Goal: Task Accomplishment & Management: Manage account settings

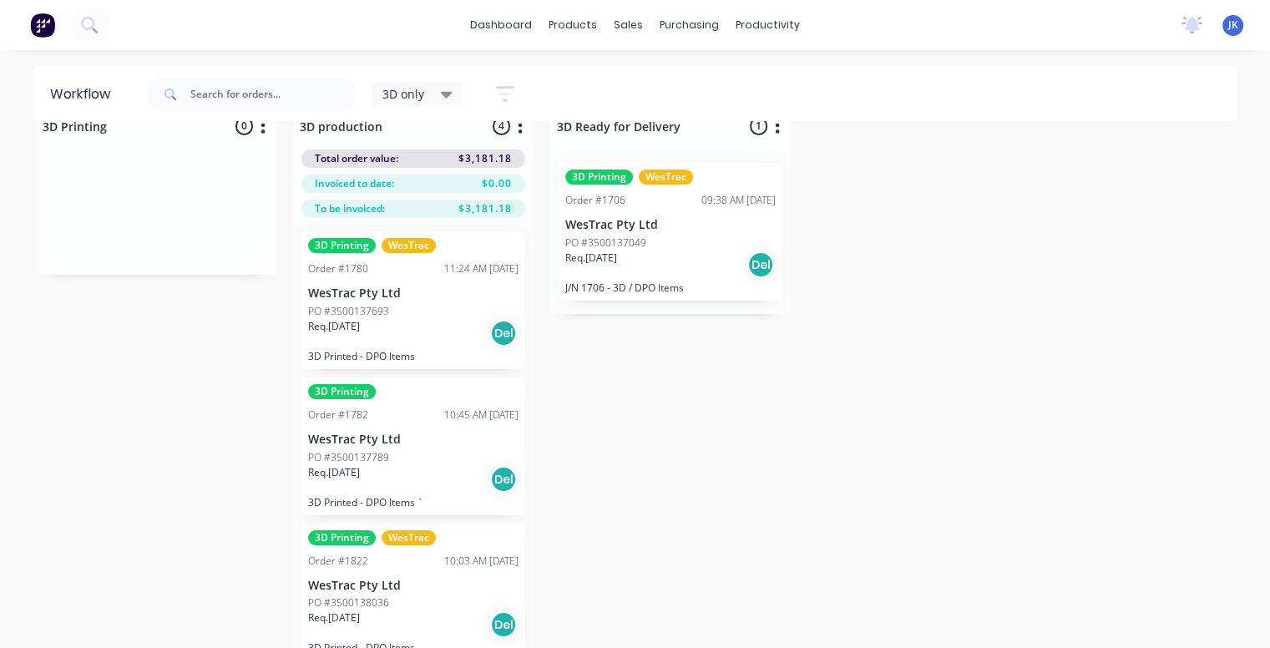
scroll to position [66, 0]
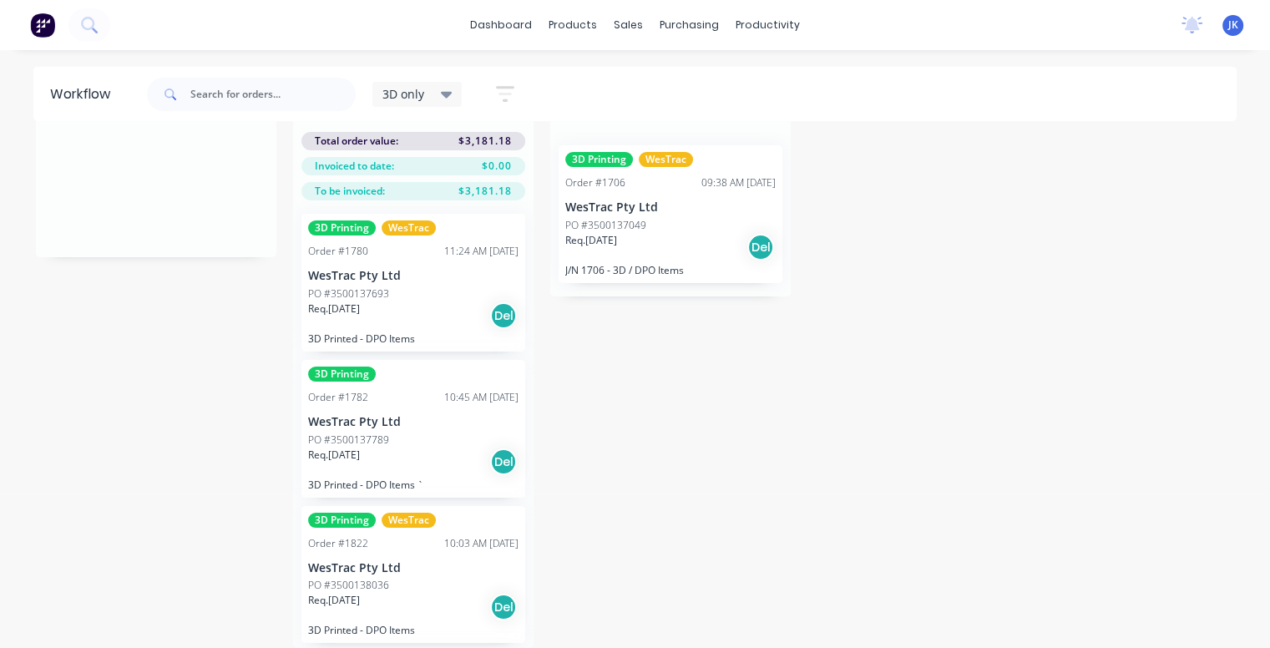
click at [426, 269] on p "WesTrac Pty Ltd" at bounding box center [413, 276] width 210 height 14
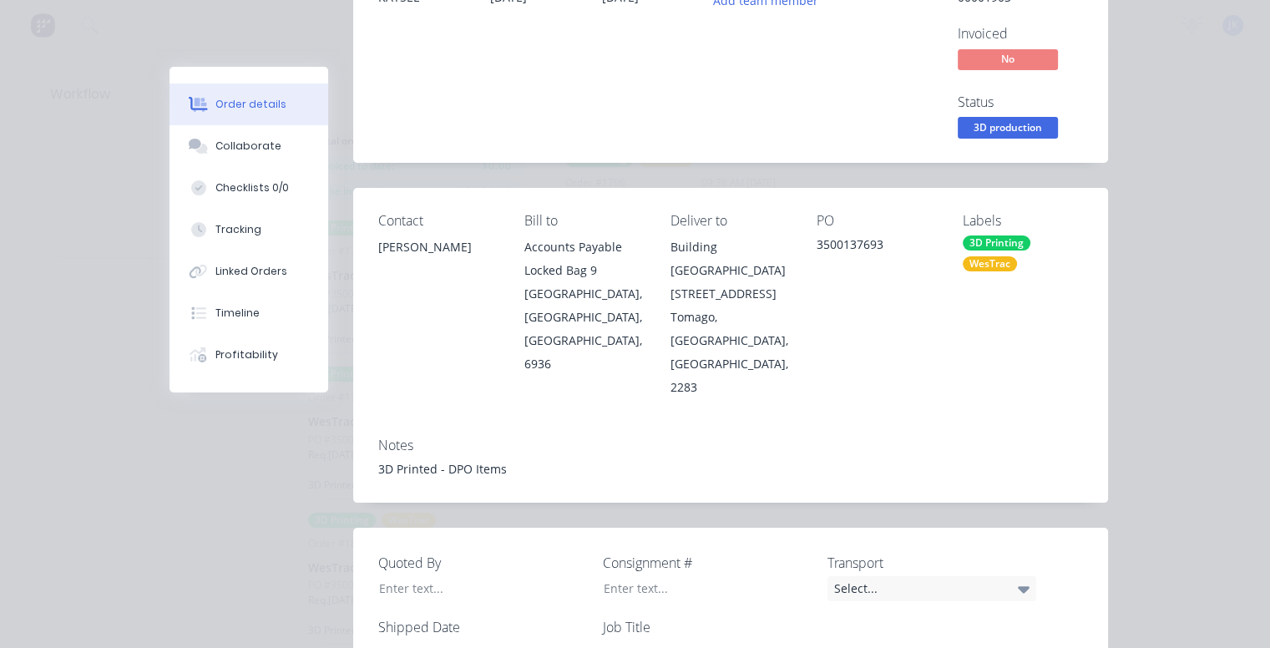
scroll to position [0, 0]
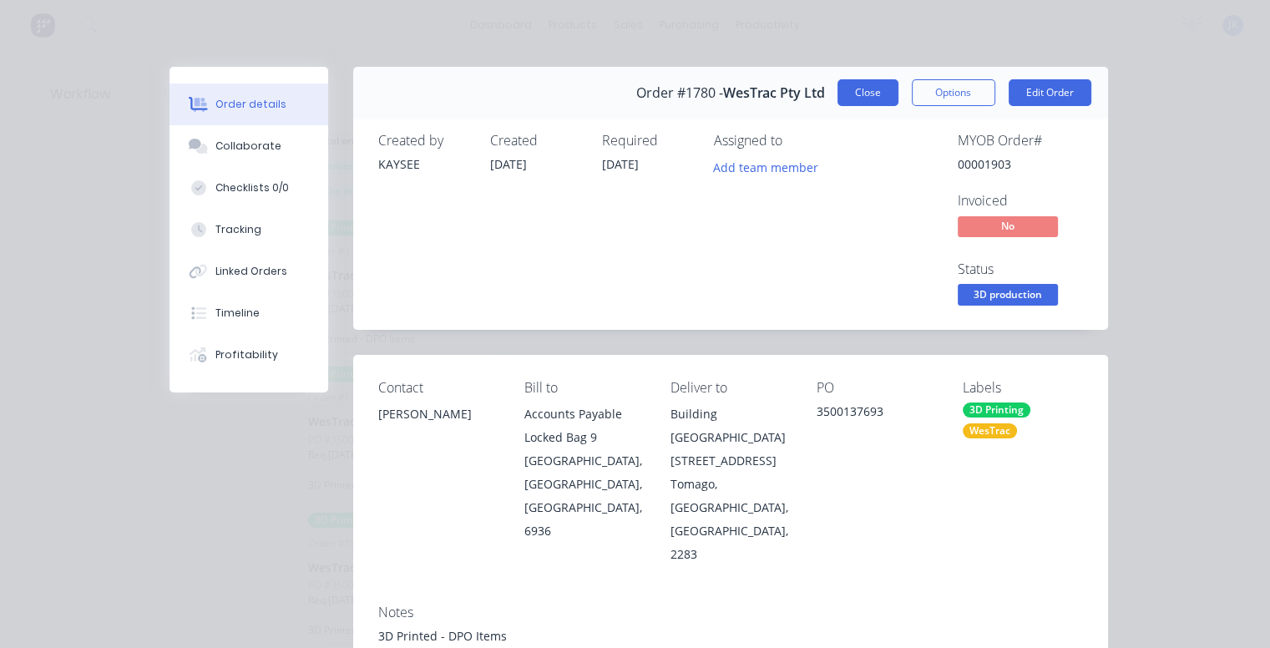
click at [862, 99] on button "Close" at bounding box center [868, 92] width 61 height 27
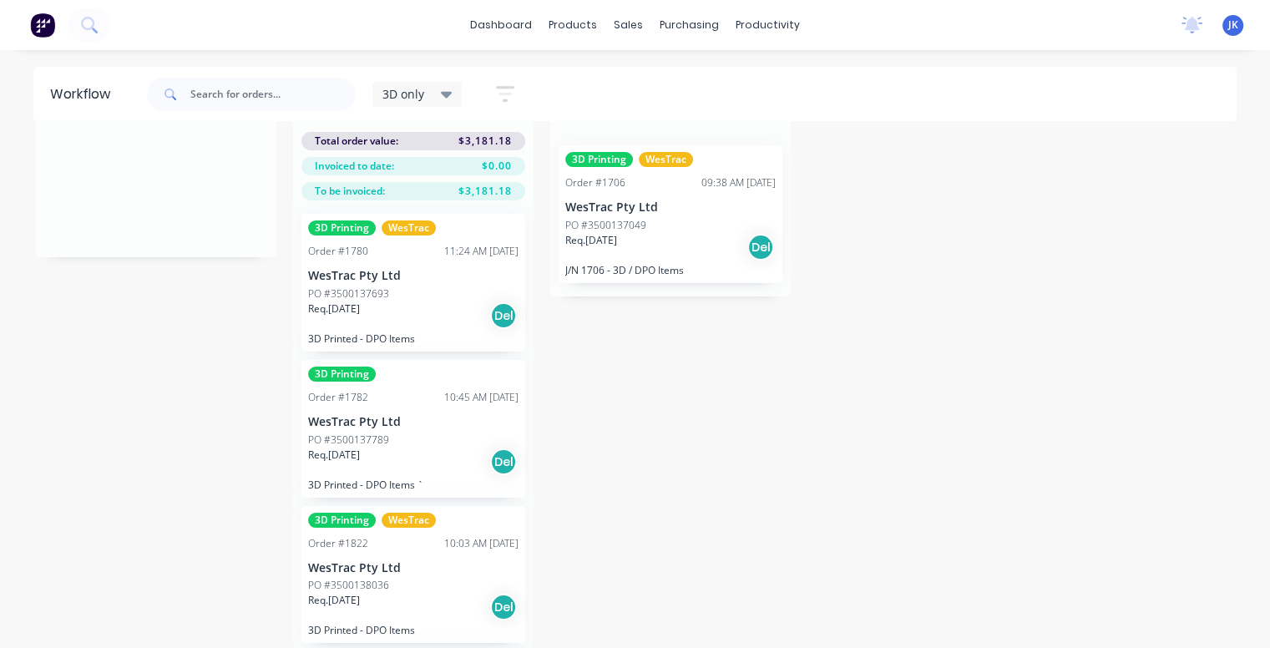
click at [412, 433] on div "PO #3500137789" at bounding box center [413, 440] width 210 height 15
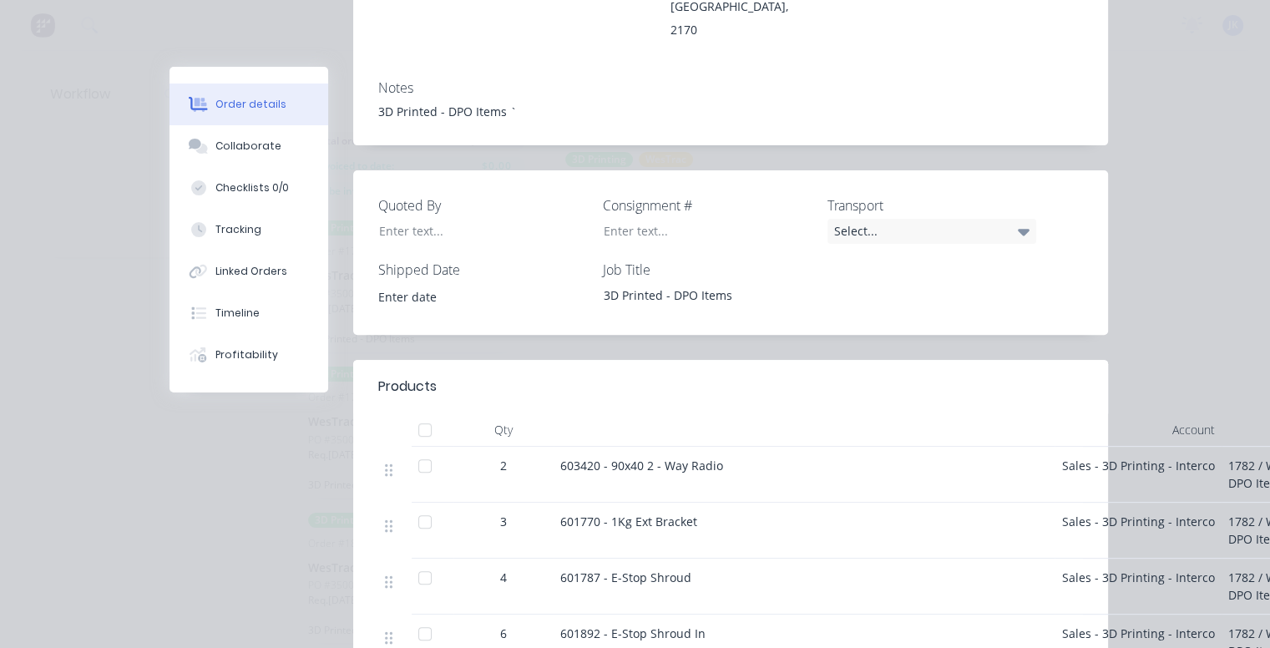
scroll to position [585, 0]
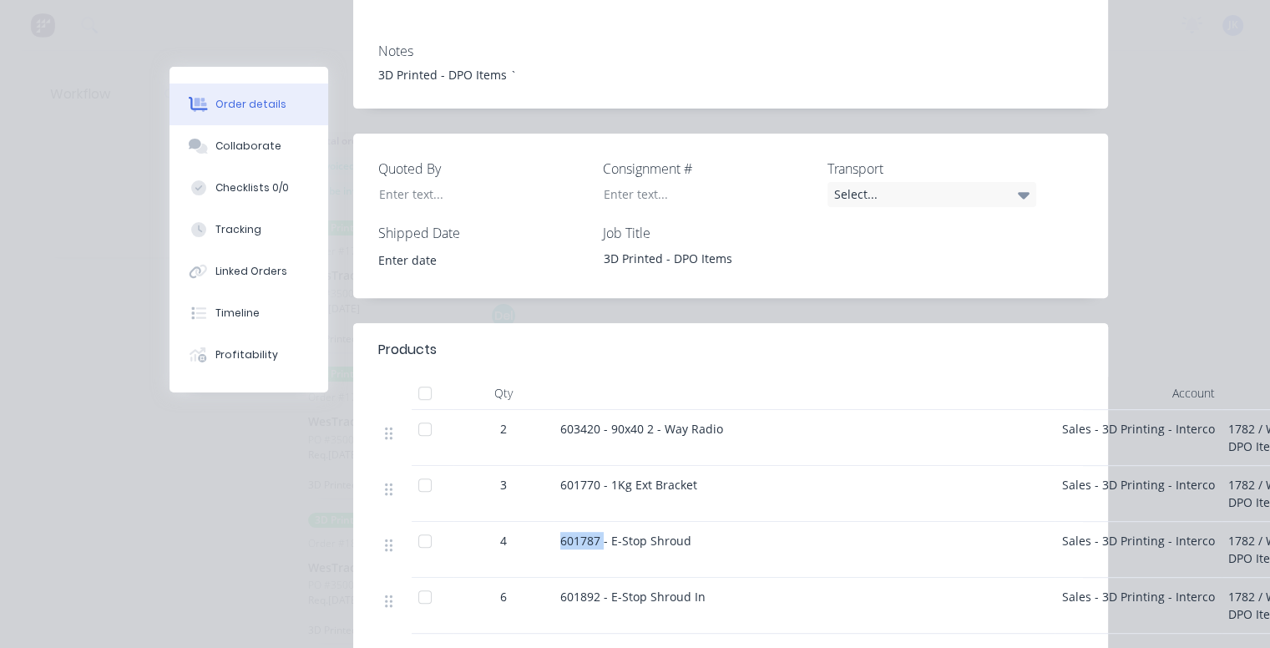
drag, startPoint x: 595, startPoint y: 474, endPoint x: 535, endPoint y: 474, distance: 60.1
click at [535, 522] on div "4 601787 - E-Stop Shroud Sales - 3D Printing - Interco 1782 / W/Trac - 3D DPO I…" at bounding box center [730, 550] width 705 height 56
click at [690, 578] on div "601892 - E-Stop Shroud In" at bounding box center [804, 606] width 501 height 56
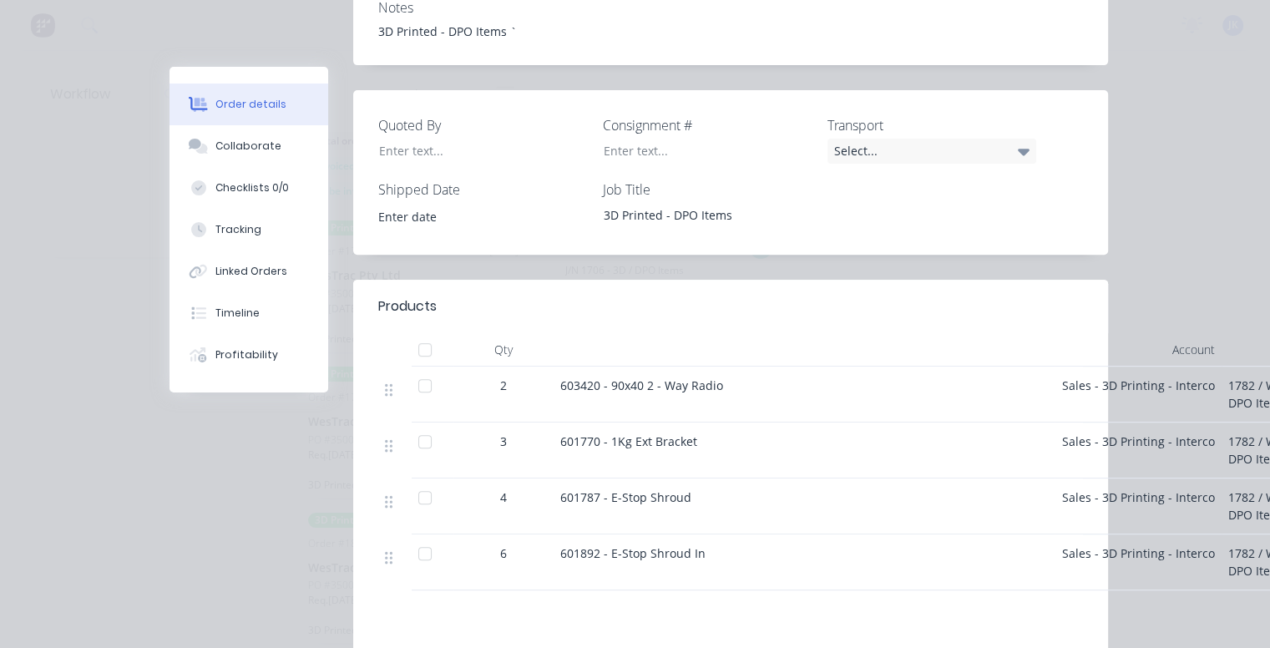
scroll to position [668, 0]
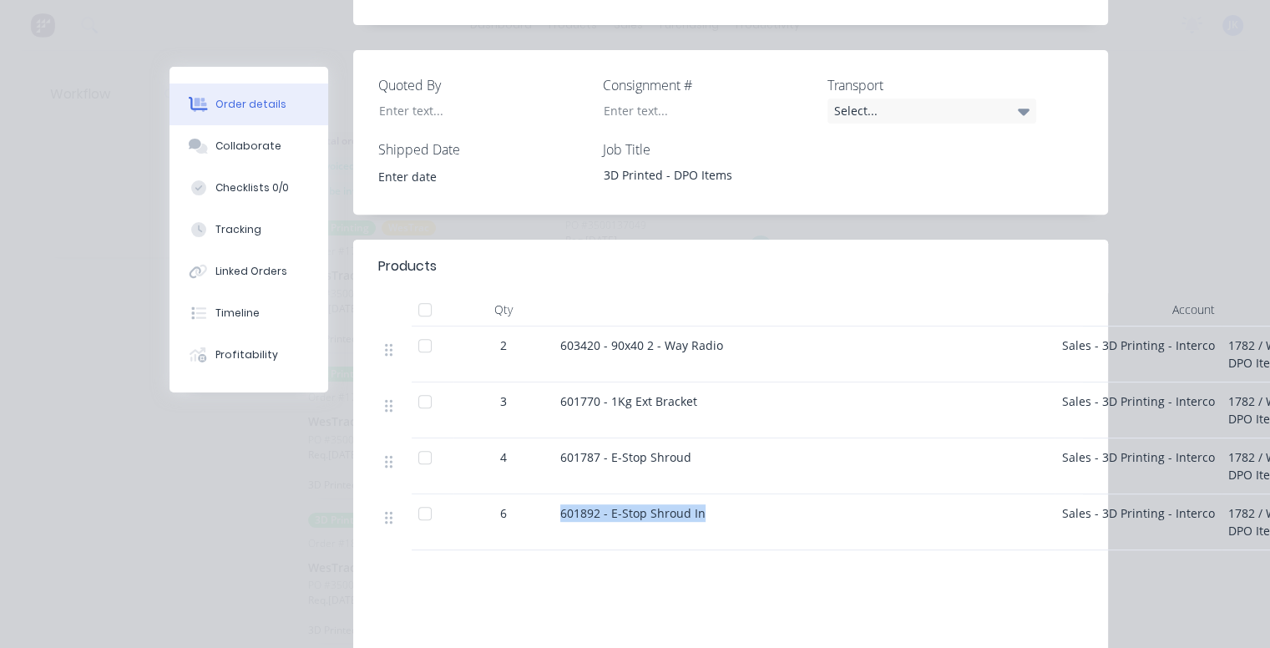
drag, startPoint x: 693, startPoint y: 442, endPoint x: 543, endPoint y: 450, distance: 150.6
click at [543, 494] on div "6 601892 - E-Stop Shroud In Sales - 3D Printing - Interco 1782 / W/Trac - 3D DP…" at bounding box center [730, 522] width 705 height 56
click at [725, 504] on div "601892 - E-Stop Shroud In" at bounding box center [804, 513] width 488 height 18
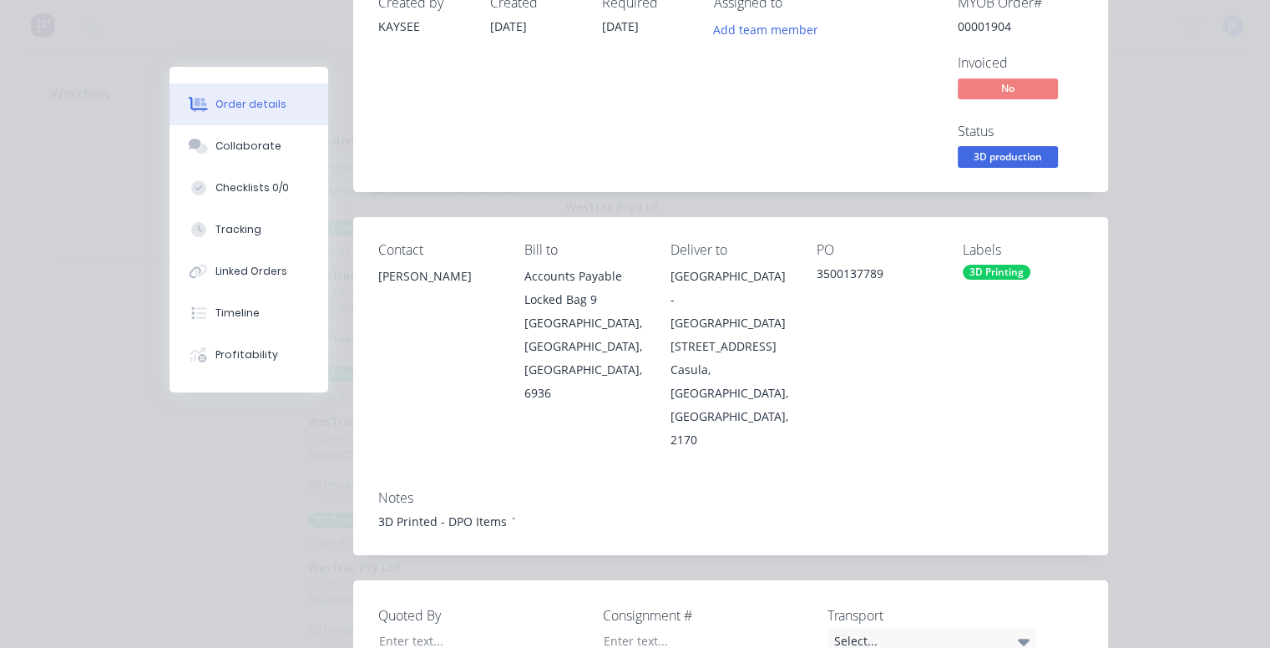
scroll to position [0, 0]
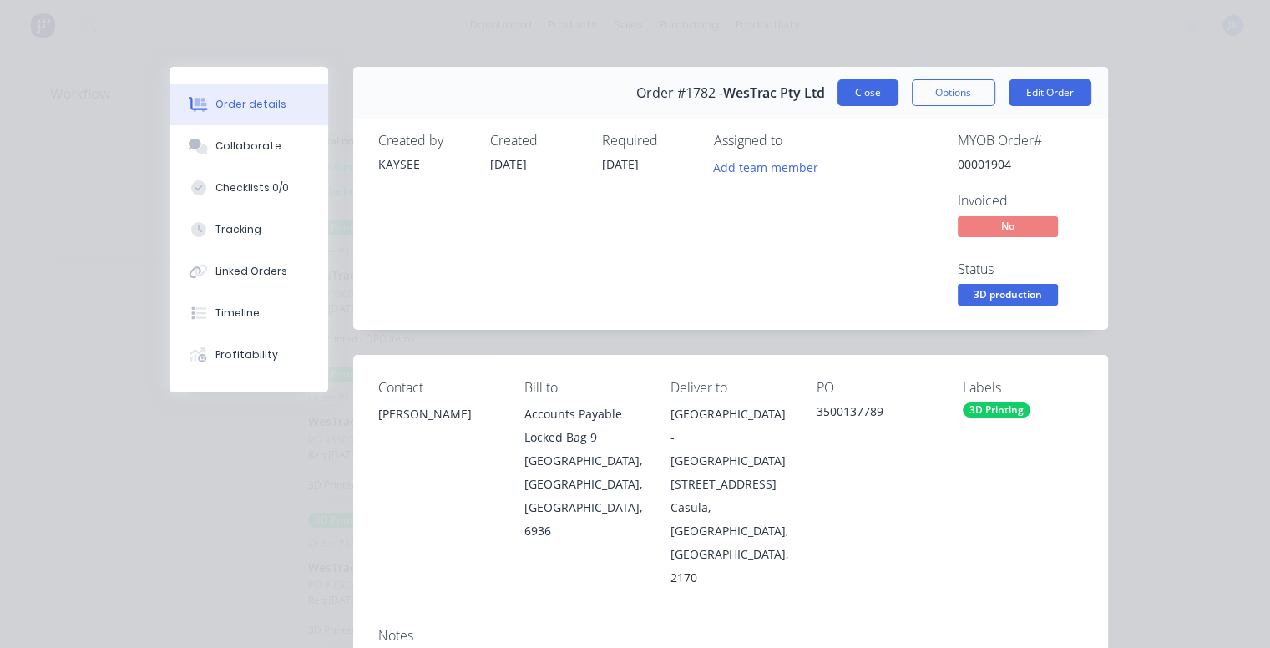
click at [874, 92] on button "Close" at bounding box center [868, 92] width 61 height 27
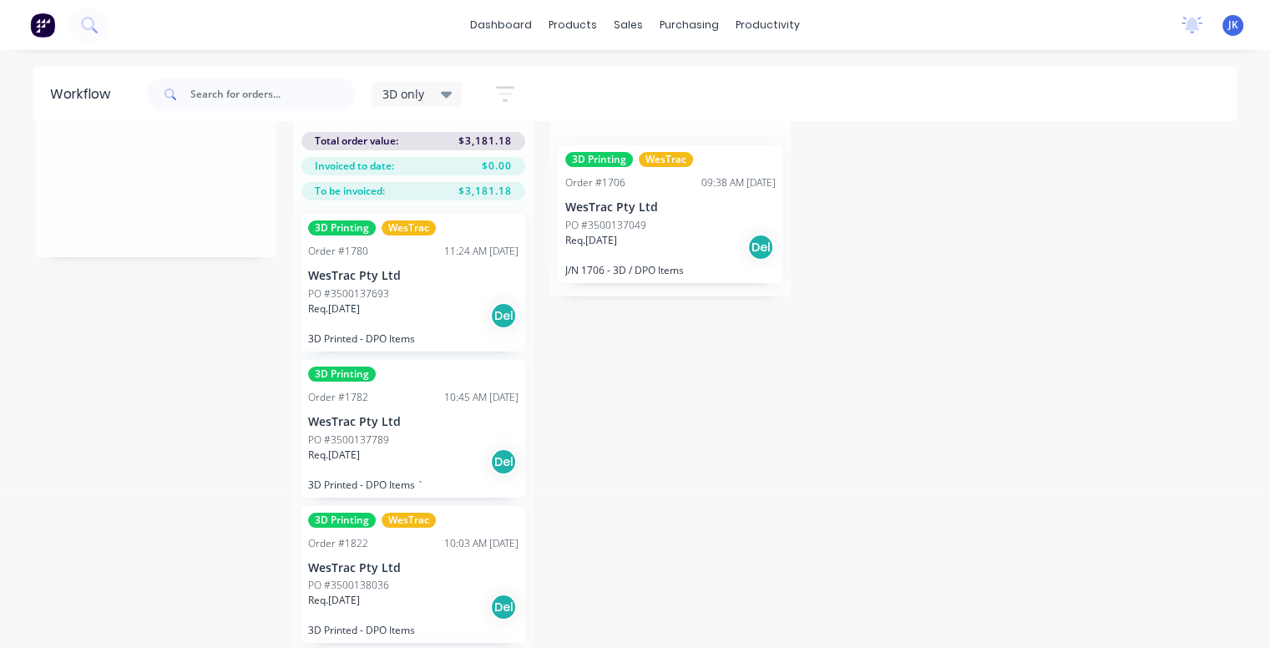
scroll to position [142, 0]
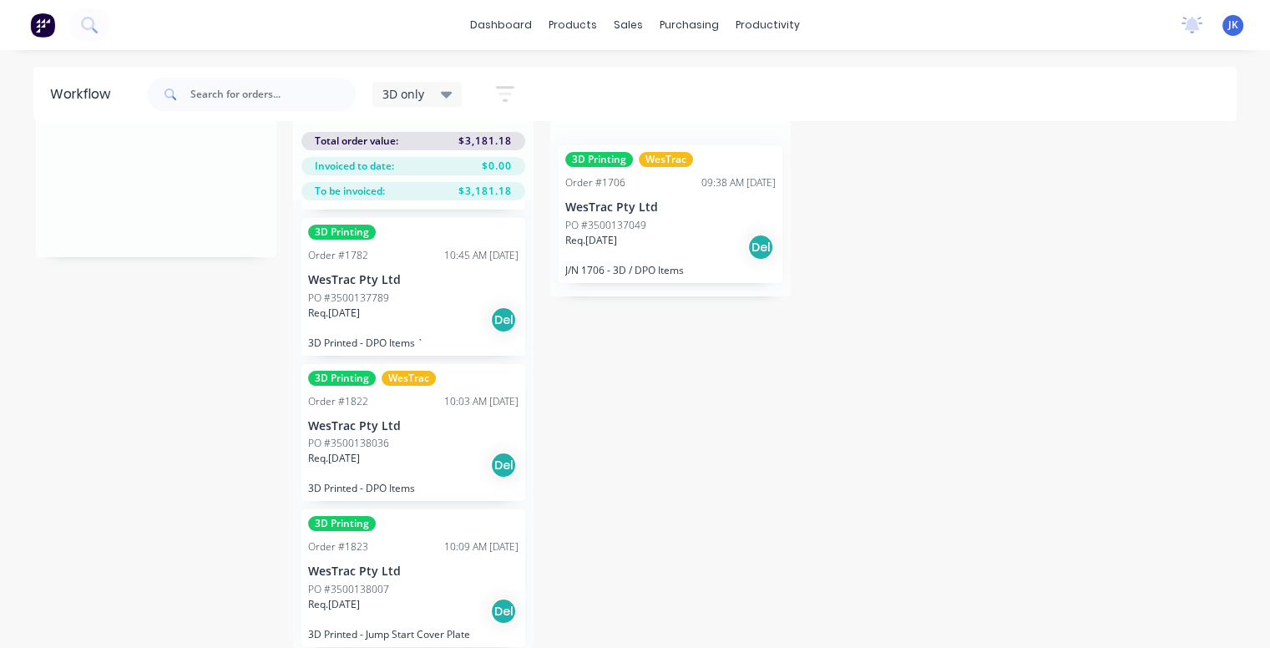
click at [459, 401] on div "3D Printing WesTrac Order #1822 10:03 AM 26/08/25 WesTrac Pty Ltd PO #350013803…" at bounding box center [413, 433] width 224 height 138
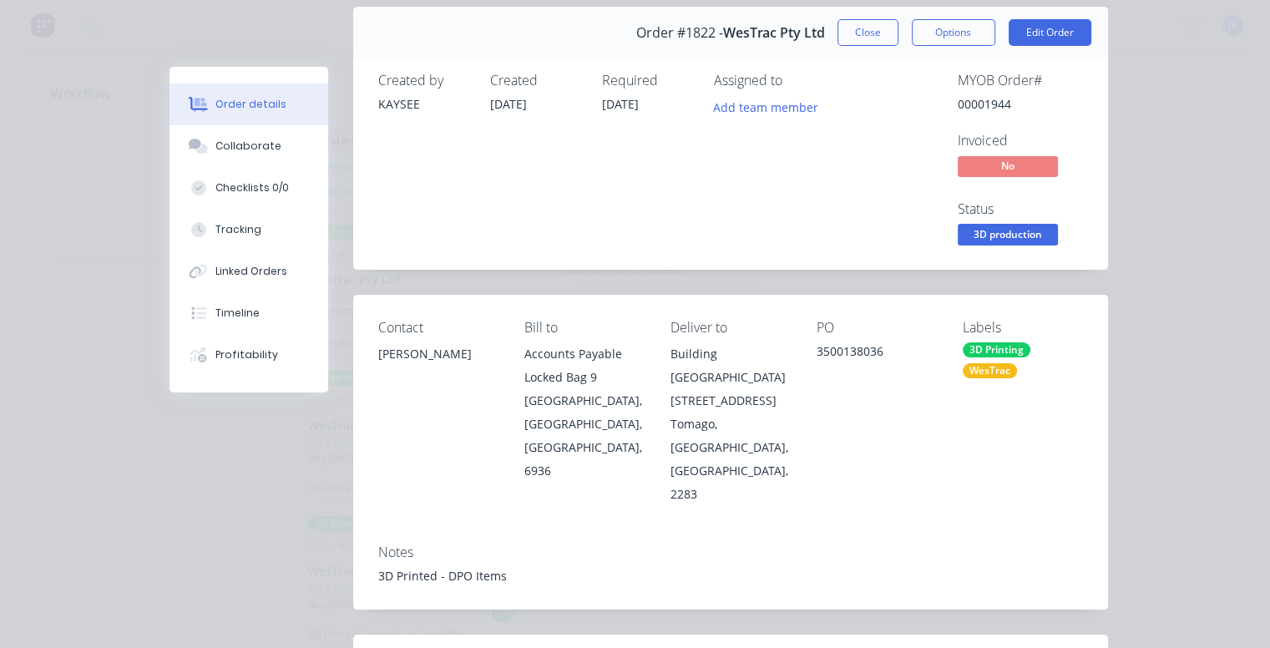
scroll to position [0, 0]
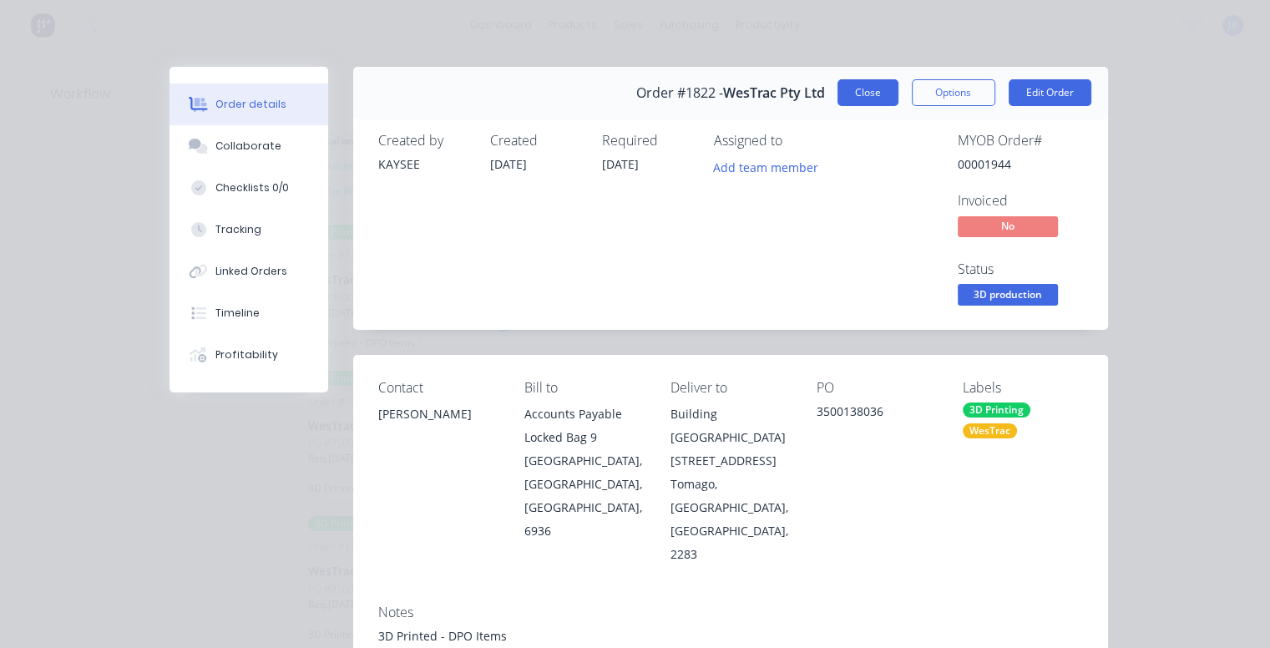
click at [882, 96] on button "Close" at bounding box center [868, 92] width 61 height 27
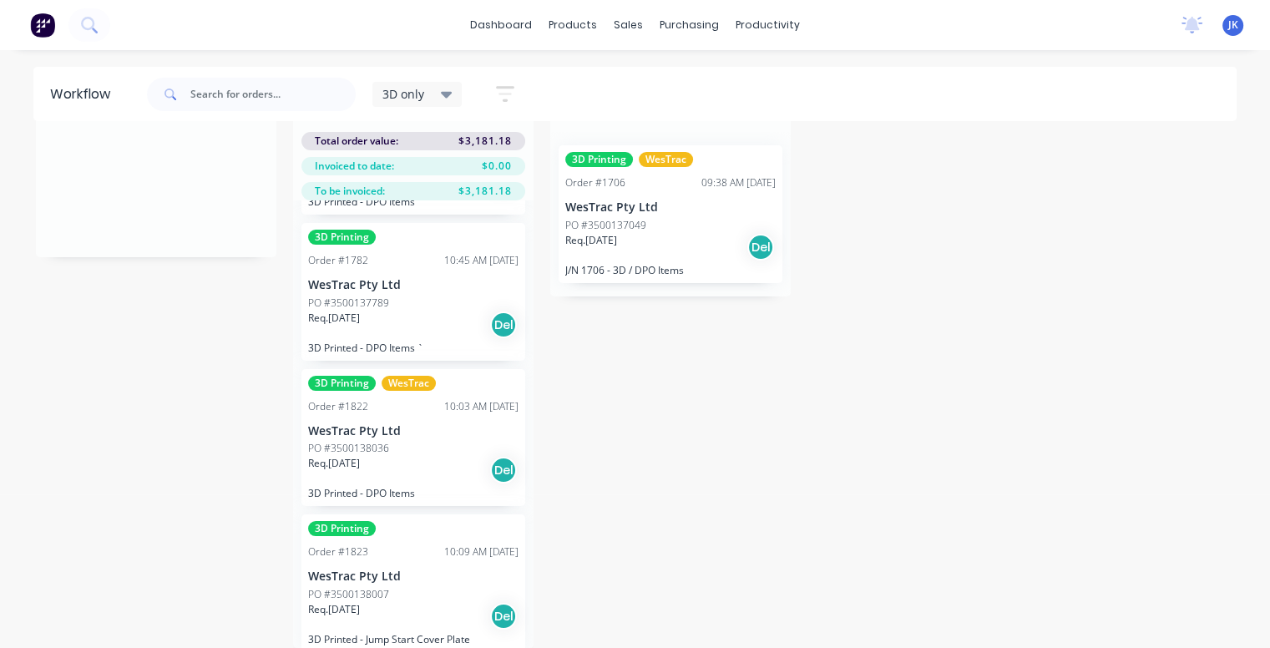
scroll to position [142, 0]
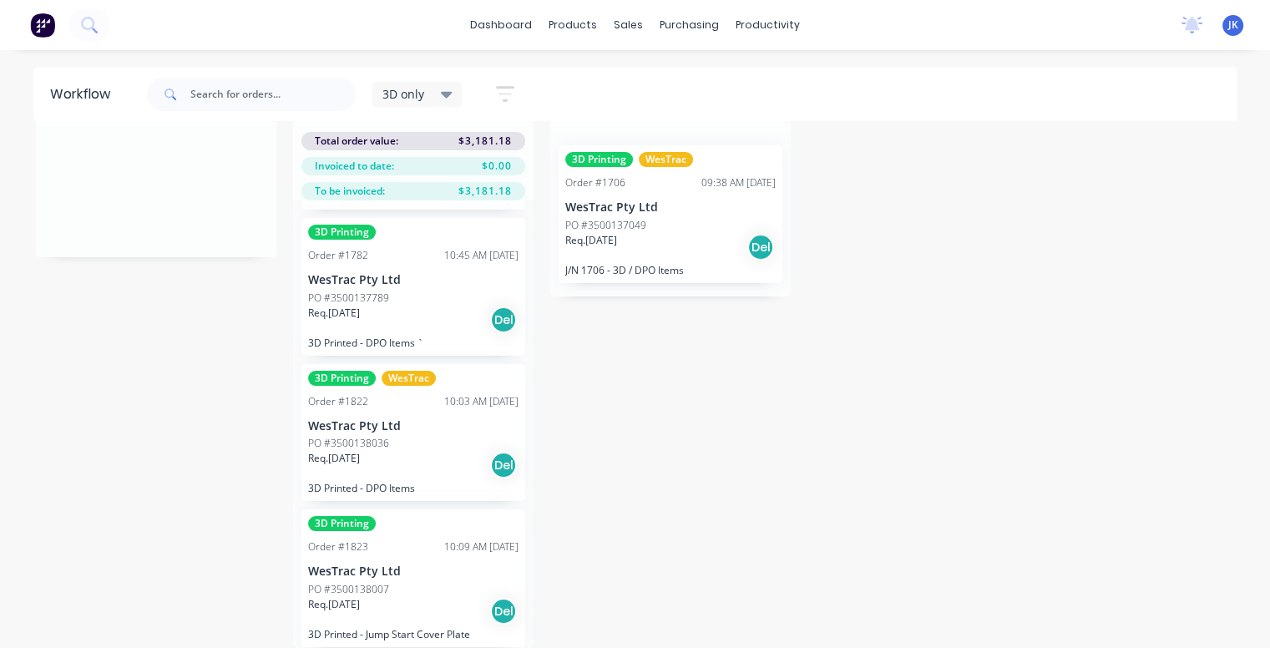
click at [393, 566] on p "WesTrac Pty Ltd" at bounding box center [413, 572] width 210 height 14
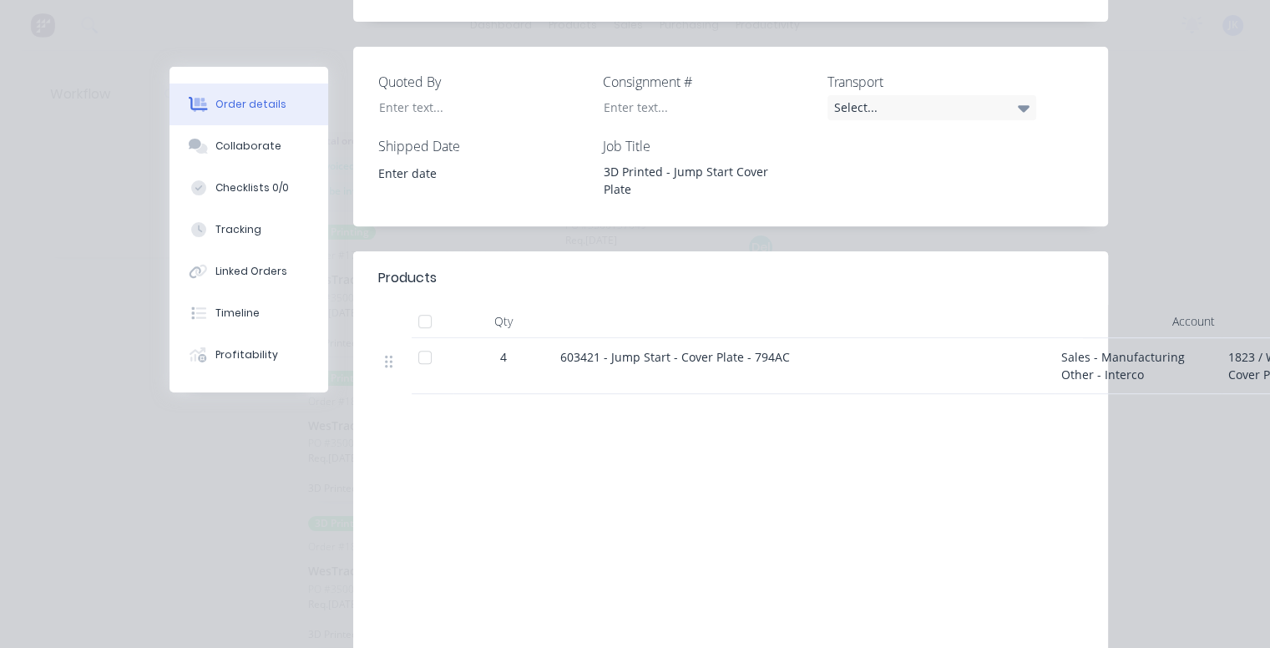
scroll to position [668, 0]
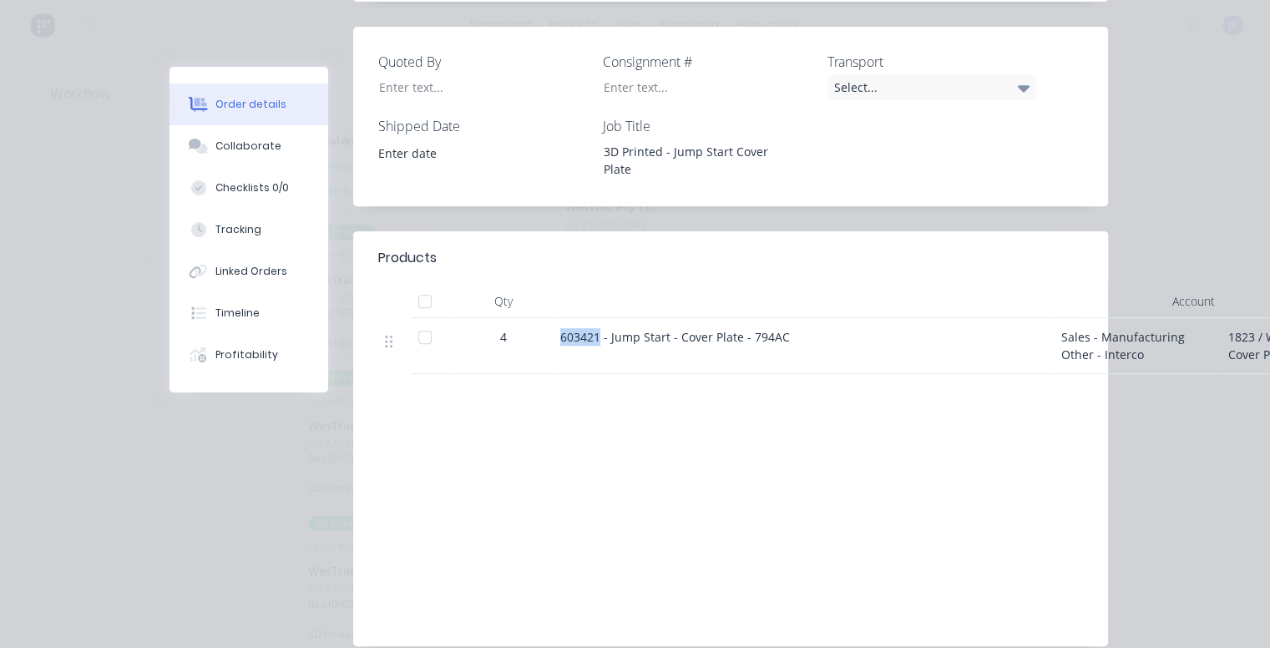
drag, startPoint x: 555, startPoint y: 291, endPoint x: 591, endPoint y: 287, distance: 36.1
click at [591, 329] on span "603421 - Jump Start - Cover Plate - 794AC" at bounding box center [675, 337] width 230 height 16
click at [554, 178] on div "Order #1823 - WesTrac Pty Ltd Close Options Edit Order Created by KAYSEE Create…" at bounding box center [639, 35] width 939 height 1273
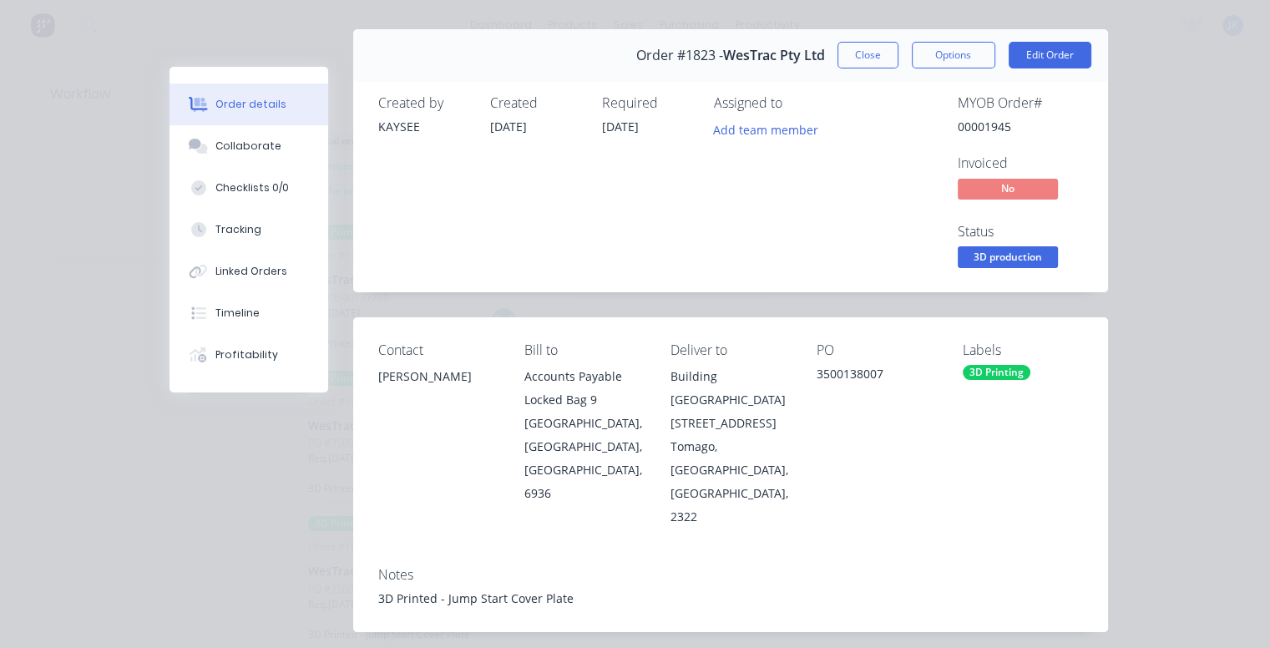
scroll to position [0, 0]
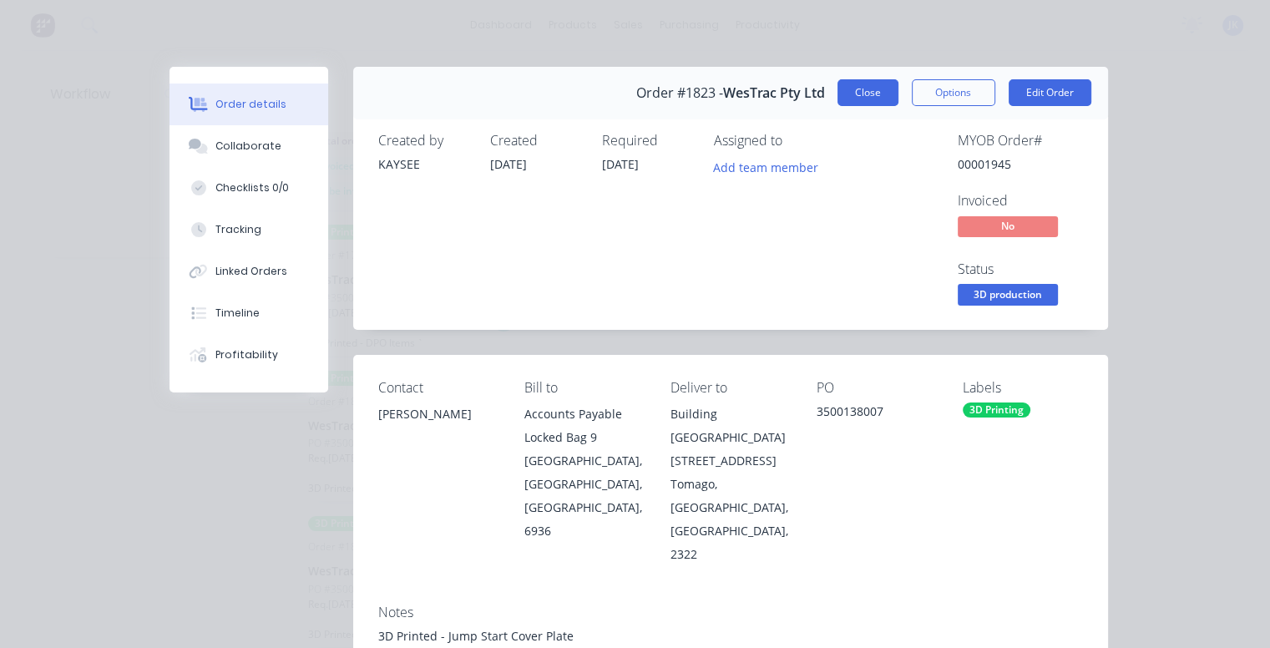
click at [838, 96] on button "Close" at bounding box center [868, 92] width 61 height 27
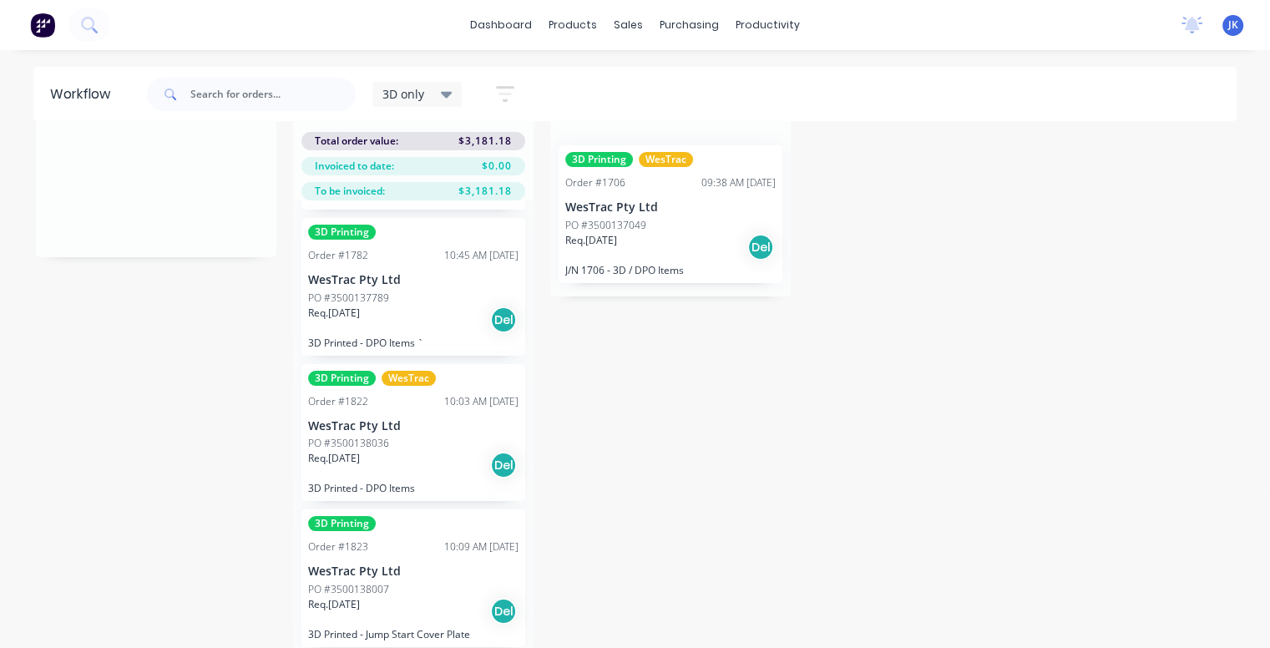
click at [406, 565] on p "WesTrac Pty Ltd" at bounding box center [413, 572] width 210 height 14
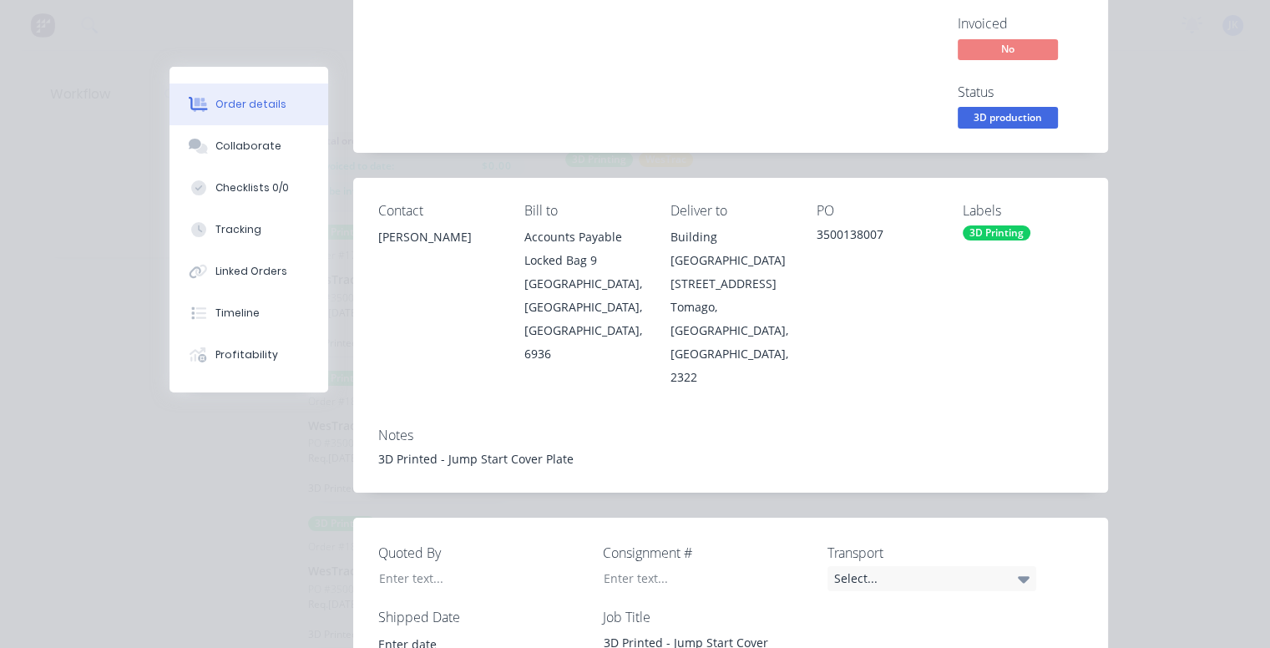
scroll to position [167, 0]
